Goal: Task Accomplishment & Management: Manage account settings

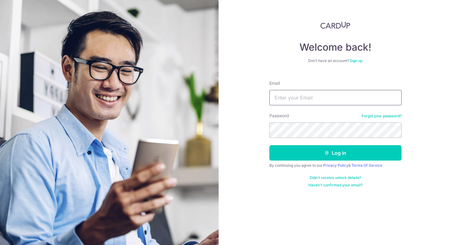
type input "[EMAIL_ADDRESS][DOMAIN_NAME]"
click at [303, 96] on input "[EMAIL_ADDRESS][DOMAIN_NAME]" at bounding box center [335, 97] width 132 height 15
click at [288, 52] on h4 "Welcome back!" at bounding box center [335, 47] width 132 height 12
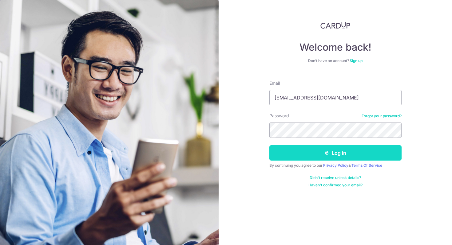
click at [318, 160] on button "Log in" at bounding box center [335, 152] width 132 height 15
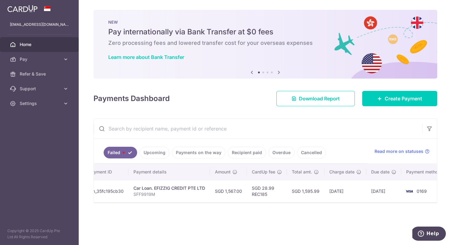
scroll to position [0, 79]
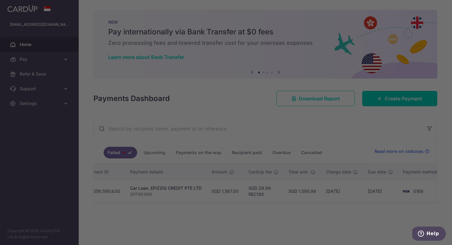
drag, startPoint x: 276, startPoint y: 206, endPoint x: 330, endPoint y: 205, distance: 53.4
click at [330, 205] on body "[EMAIL_ADDRESS][DOMAIN_NAME] Home Pay Payments Recipients Cards Refer & Save Su…" at bounding box center [226, 122] width 452 height 245
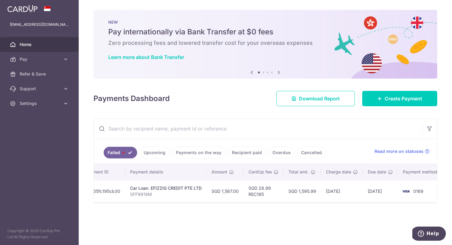
drag, startPoint x: 193, startPoint y: 207, endPoint x: 102, endPoint y: 209, distance: 90.3
click at [103, 209] on div "× Pause Schedule Pause all future payments in this series Pause just this one p…" at bounding box center [265, 122] width 373 height 245
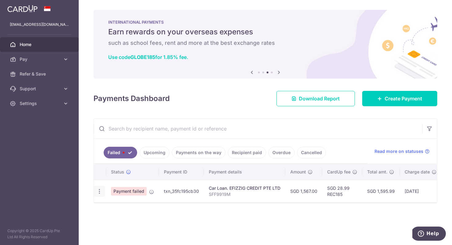
click at [99, 194] on icon "button" at bounding box center [99, 191] width 6 height 6
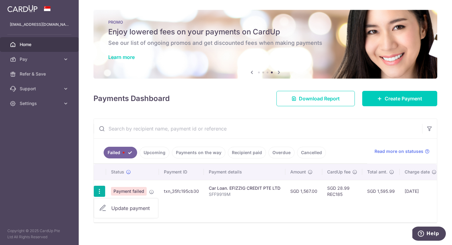
click at [125, 212] on span "Update payment" at bounding box center [132, 208] width 42 height 7
radio input "true"
type input "1,567.00"
type input "SFF9919M"
type input "REC185"
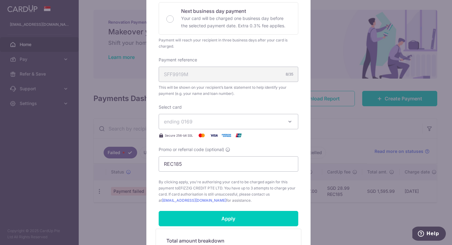
scroll to position [208, 0]
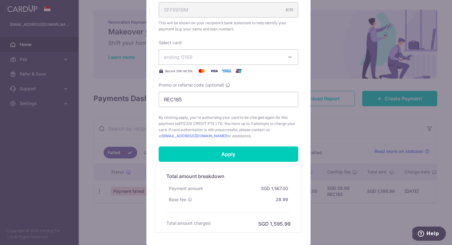
click at [330, 125] on div "Edit payment By clicking apply, you will make changes to all payments to EFIZZI…" at bounding box center [226, 122] width 452 height 245
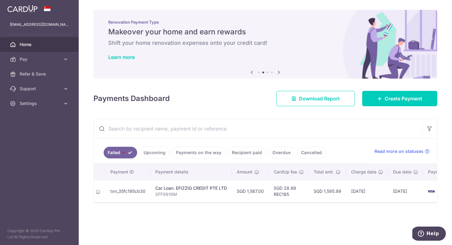
scroll to position [0, 0]
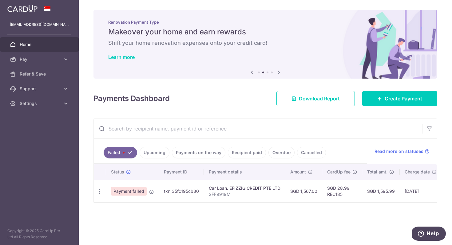
click at [139, 194] on span "Payment failed" at bounding box center [129, 191] width 36 height 9
click at [206, 159] on ul "Failed Upcoming Payments on the way Recipient paid Overdue Cancelled" at bounding box center [230, 151] width 273 height 25
click at [207, 157] on link "Payments on the way" at bounding box center [198, 153] width 53 height 12
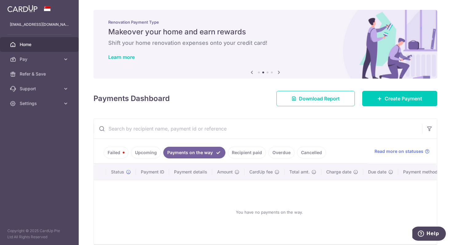
click at [143, 157] on link "Upcoming" at bounding box center [146, 153] width 30 height 12
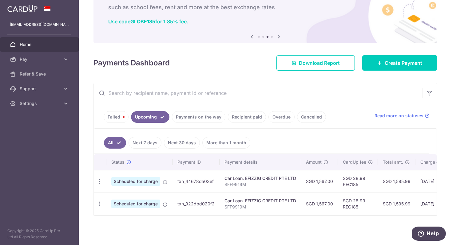
click at [111, 112] on link "Failed" at bounding box center [116, 117] width 25 height 12
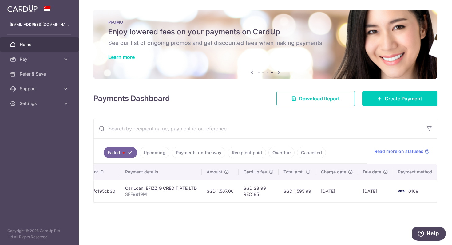
scroll to position [0, 75]
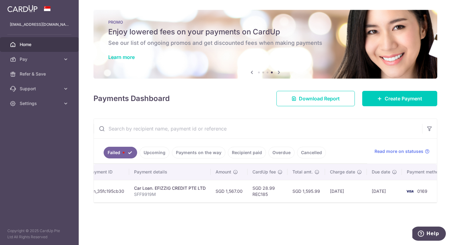
click at [186, 208] on div "× Pause Schedule Pause all future payments in this series Pause just this one p…" at bounding box center [265, 122] width 373 height 245
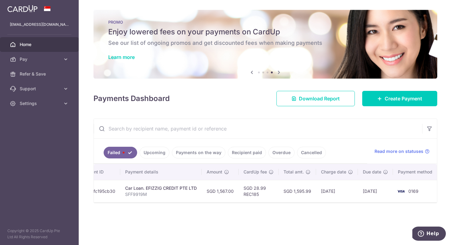
scroll to position [0, 0]
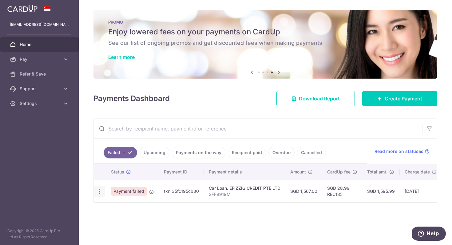
click at [98, 192] on icon "button" at bounding box center [99, 191] width 6 height 6
click at [121, 209] on span "Update payment" at bounding box center [132, 208] width 42 height 7
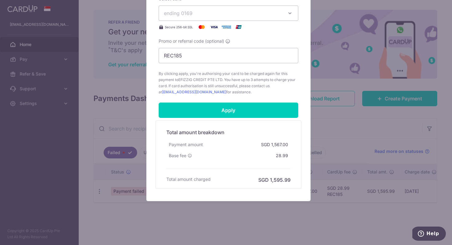
scroll to position [252, 0]
drag, startPoint x: 220, startPoint y: 89, endPoint x: 221, endPoint y: 76, distance: 13.5
click at [221, 76] on span "By clicking apply, you're authorising your card to be charged again for this pa…" at bounding box center [227, 83] width 139 height 25
click at [235, 82] on span "By clicking apply, you're authorising your card to be charged again for this pa…" at bounding box center [227, 83] width 139 height 25
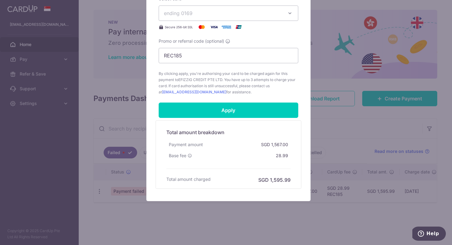
click at [366, 95] on div "Edit payment By clicking apply, you will make changes to all payments to EFIZZI…" at bounding box center [226, 122] width 452 height 245
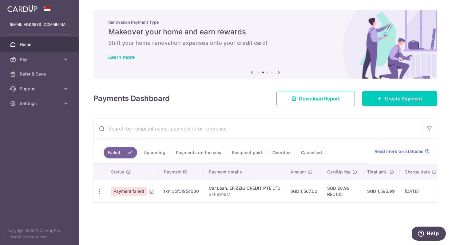
click at [213, 155] on link "Payments on the way" at bounding box center [198, 153] width 53 height 12
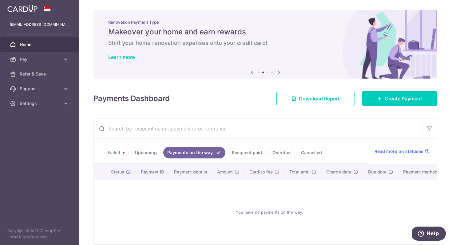
click at [148, 153] on link "Upcoming" at bounding box center [146, 153] width 30 height 12
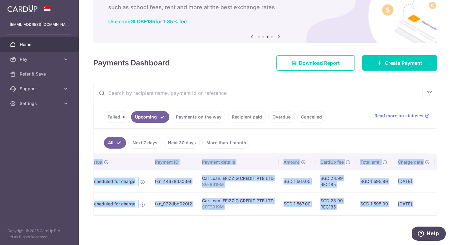
scroll to position [0, 0]
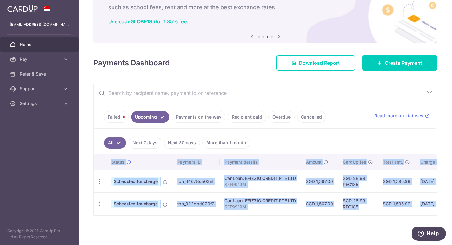
drag, startPoint x: 131, startPoint y: 215, endPoint x: 81, endPoint y: 214, distance: 49.8
click at [81, 214] on div "× Pause Schedule Pause all future payments in this series Pause just this one p…" at bounding box center [265, 122] width 373 height 245
click at [154, 231] on div "× Pause Schedule Pause all future payments in this series Pause just this one p…" at bounding box center [265, 122] width 373 height 245
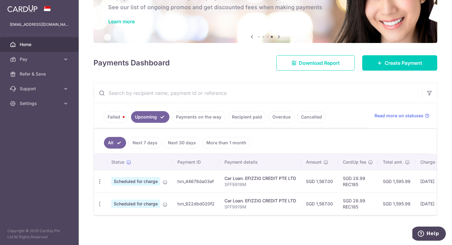
drag, startPoint x: 214, startPoint y: 216, endPoint x: 222, endPoint y: 217, distance: 8.0
click at [222, 217] on div "× Pause Schedule Pause all future payments in this series Pause just this one p…" at bounding box center [265, 122] width 373 height 245
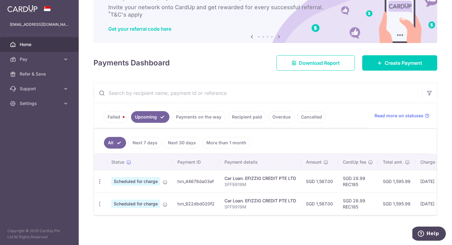
click at [123, 111] on link "Failed" at bounding box center [116, 117] width 25 height 12
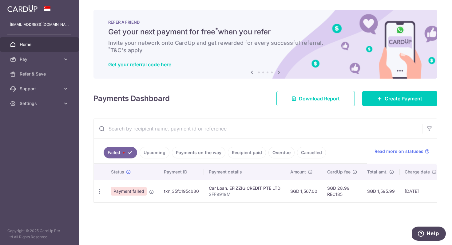
drag, startPoint x: 357, startPoint y: 201, endPoint x: 365, endPoint y: 203, distance: 7.8
click at [365, 202] on div "Status Payment ID Payment details Amount CardUp fee Total amt. Charge date Due …" at bounding box center [265, 183] width 343 height 38
click at [98, 189] on icon "button" at bounding box center [99, 191] width 6 height 6
click at [121, 208] on span "Update payment" at bounding box center [132, 208] width 42 height 7
radio input "true"
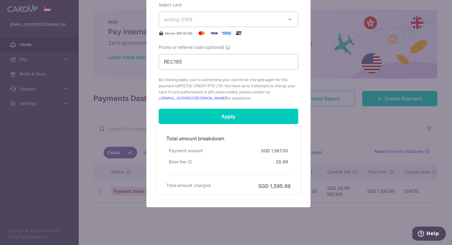
scroll to position [236, 0]
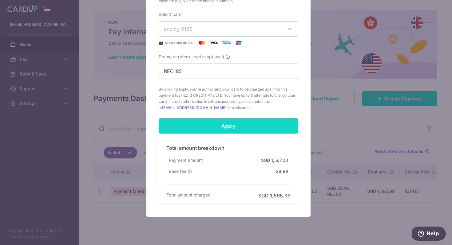
click at [194, 129] on input "Apply" at bounding box center [227, 125] width 139 height 15
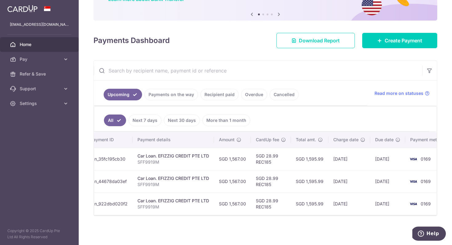
scroll to position [0, 103]
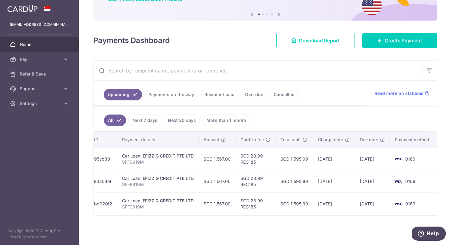
click at [363, 107] on ul "All Next 7 days Next 30 days More than 1 month" at bounding box center [261, 119] width 335 height 25
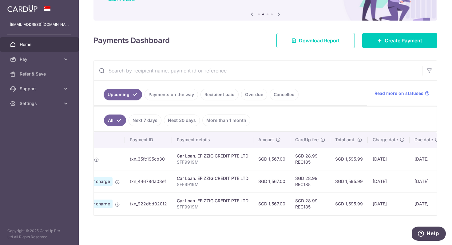
scroll to position [0, 0]
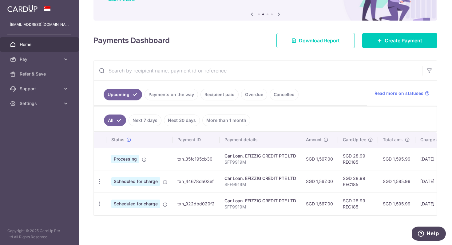
click at [272, 111] on ul "All Next 7 days Next 30 days More than 1 month" at bounding box center [261, 119] width 335 height 25
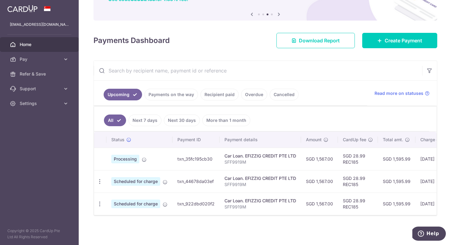
click at [149, 120] on link "Next 7 days" at bounding box center [144, 121] width 33 height 12
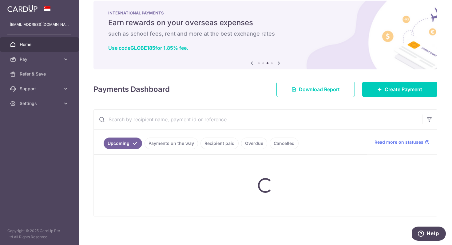
scroll to position [17, 0]
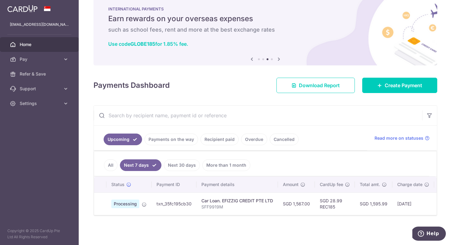
click at [111, 159] on link "All" at bounding box center [111, 165] width 14 height 12
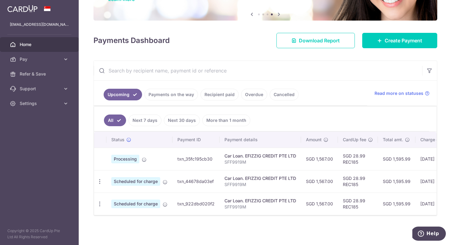
scroll to position [0, 0]
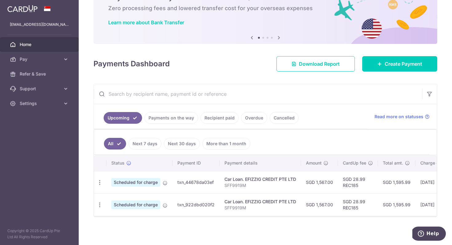
scroll to position [39, 0]
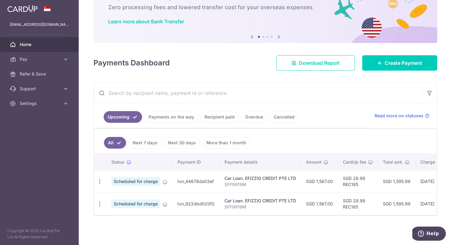
click at [228, 116] on link "Recipient paid" at bounding box center [219, 117] width 38 height 12
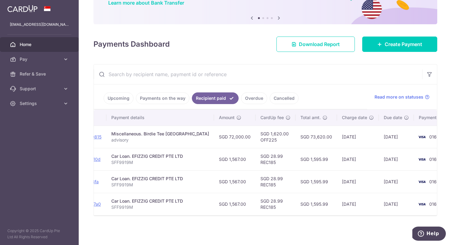
scroll to position [0, 0]
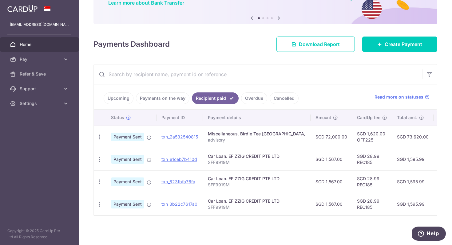
click at [209, 94] on link "Recipient paid" at bounding box center [215, 98] width 47 height 12
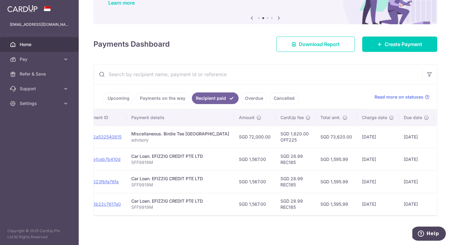
scroll to position [0, 96]
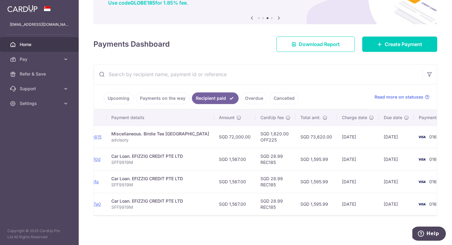
drag, startPoint x: 323, startPoint y: 135, endPoint x: 385, endPoint y: 136, distance: 62.7
click at [385, 136] on tr "PDF Receipt Payment Sent txn_2a532540815 Miscellaneous. Birdie Tee Singapore ad…" at bounding box center [228, 137] width 463 height 22
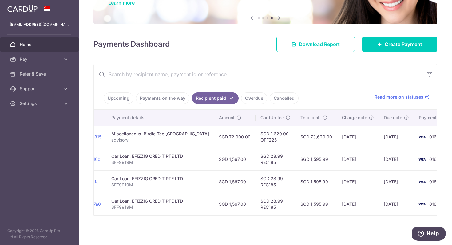
click at [378, 127] on td "15/09/2025" at bounding box center [395, 137] width 35 height 22
